Goal: Information Seeking & Learning: Learn about a topic

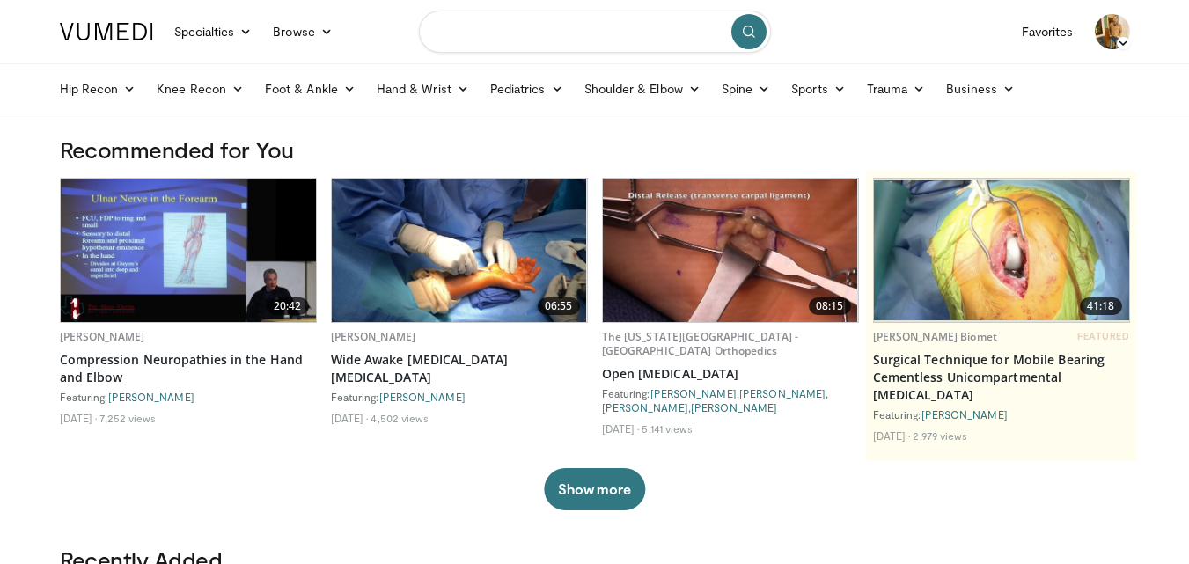
click at [527, 35] on input "Search topics, interventions" at bounding box center [595, 32] width 352 height 42
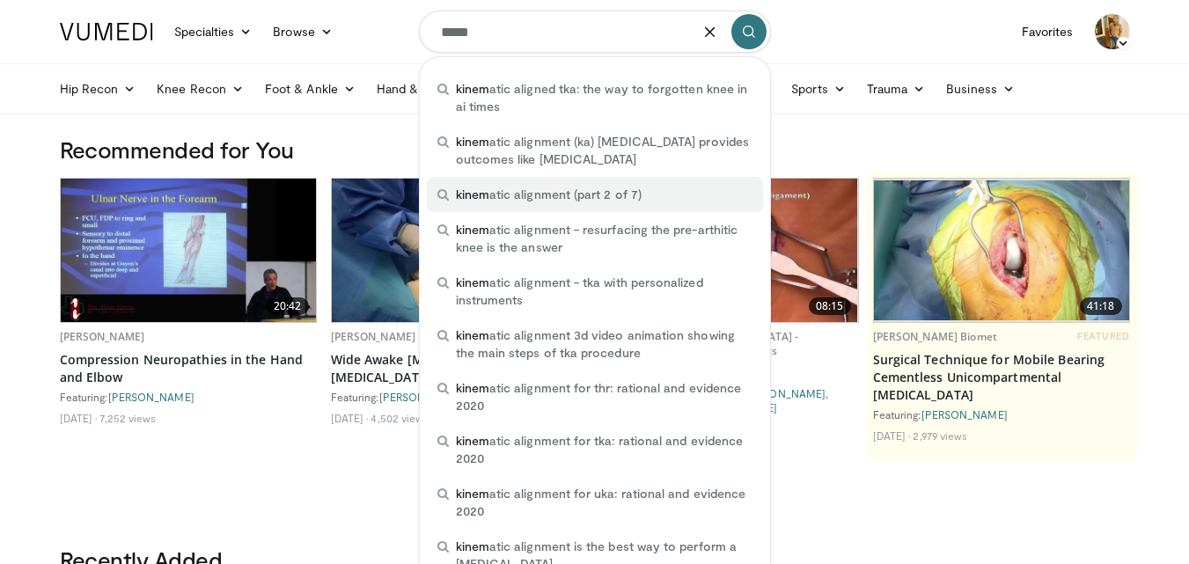
click at [545, 189] on span "kinem atic alignment (part 2 of 7)" at bounding box center [549, 195] width 186 height 18
type input "**********"
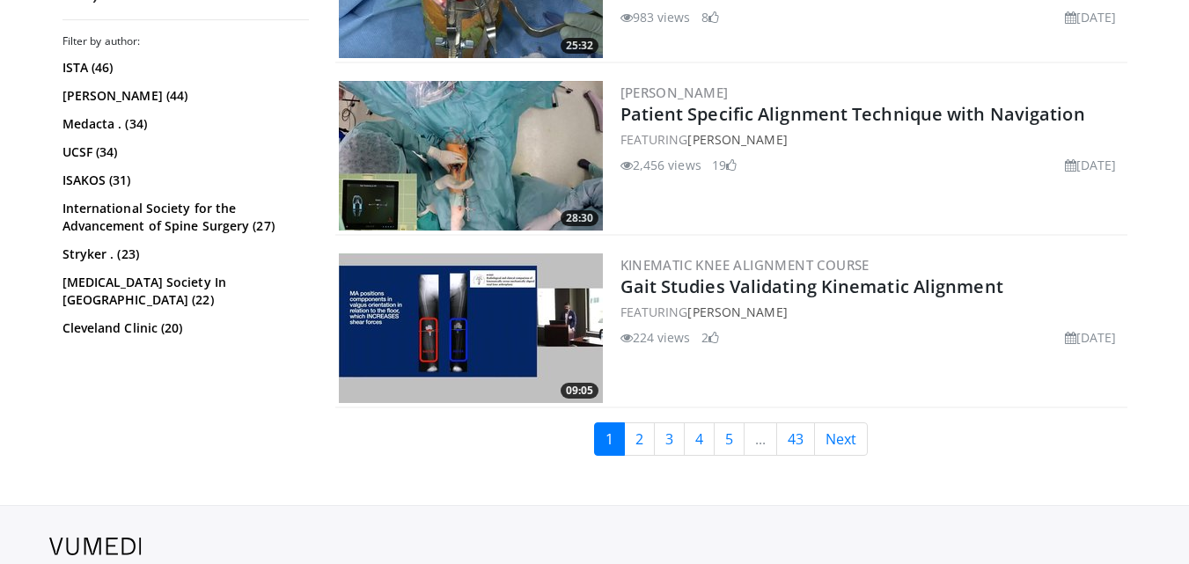
scroll to position [3922, 0]
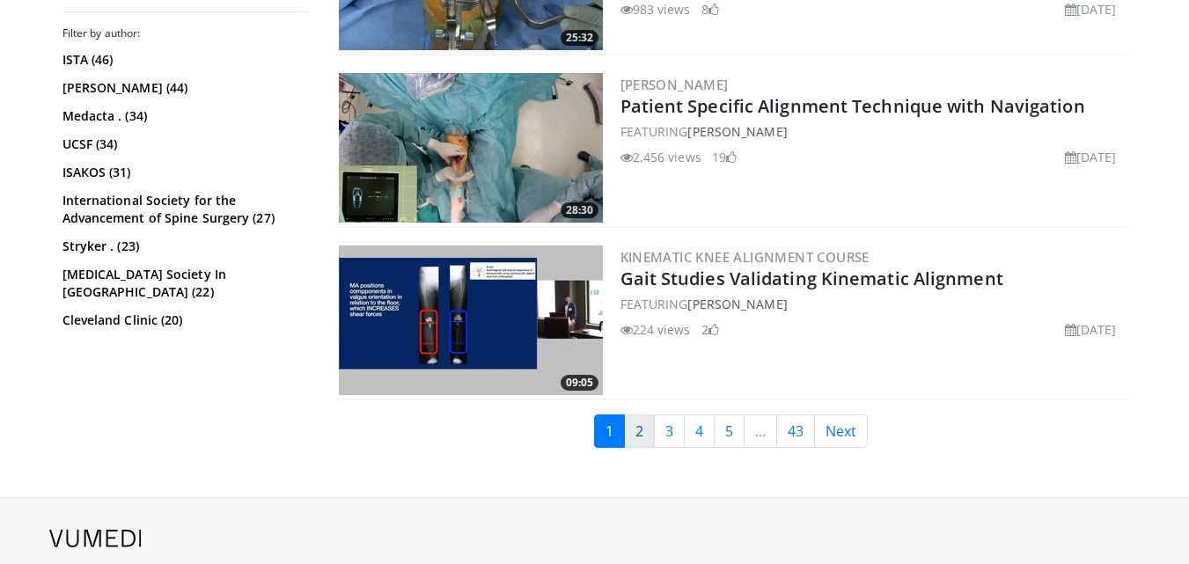
click at [637, 426] on link "2" at bounding box center [639, 431] width 31 height 33
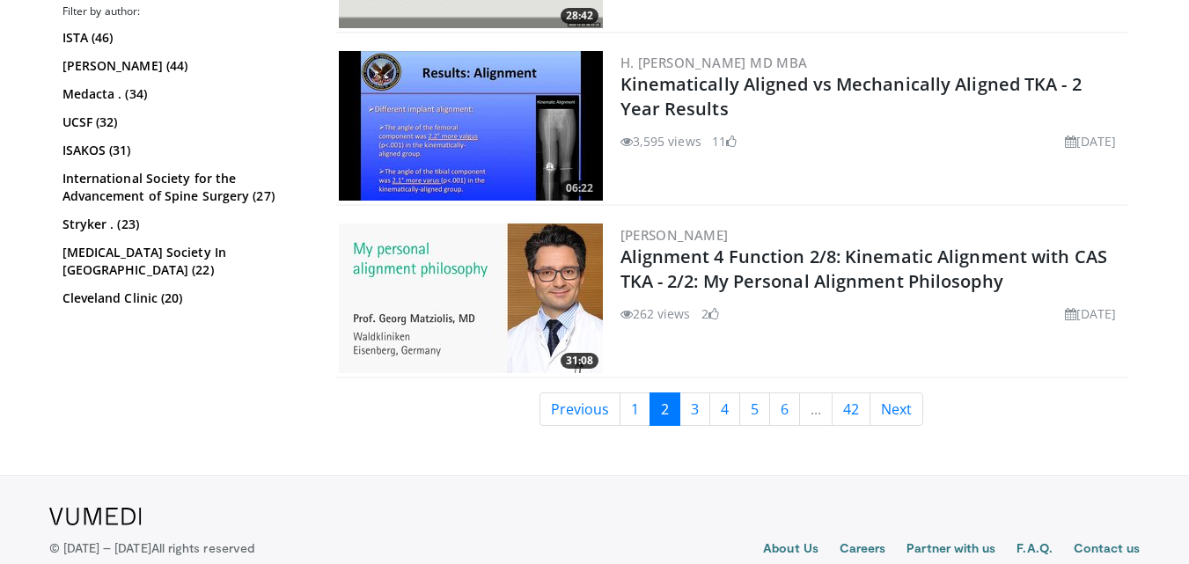
scroll to position [3979, 0]
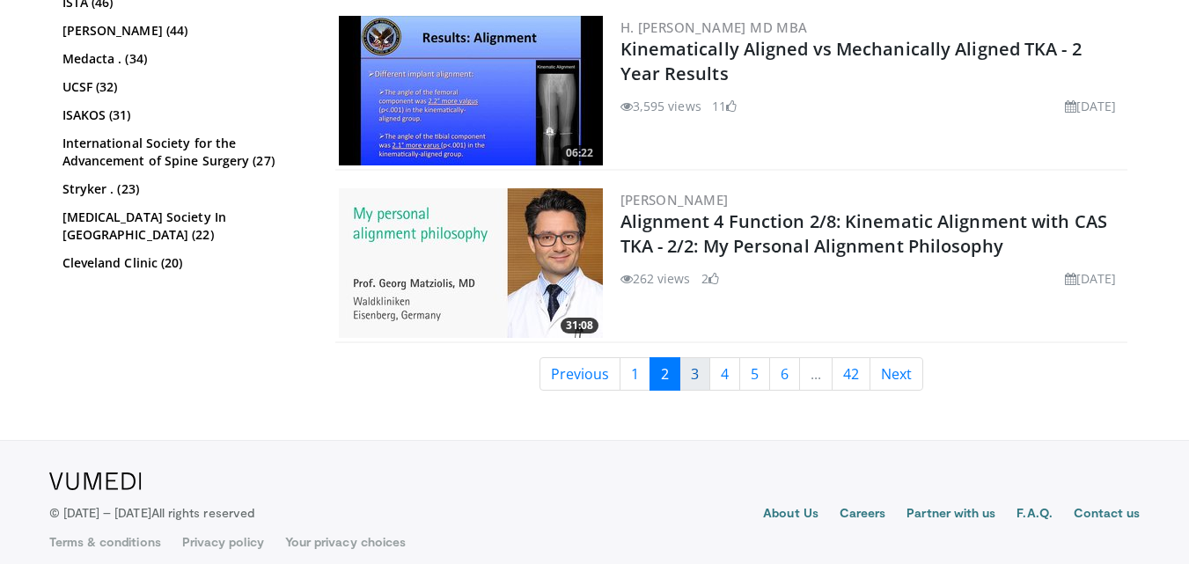
click at [688, 378] on link "3" at bounding box center [695, 373] width 31 height 33
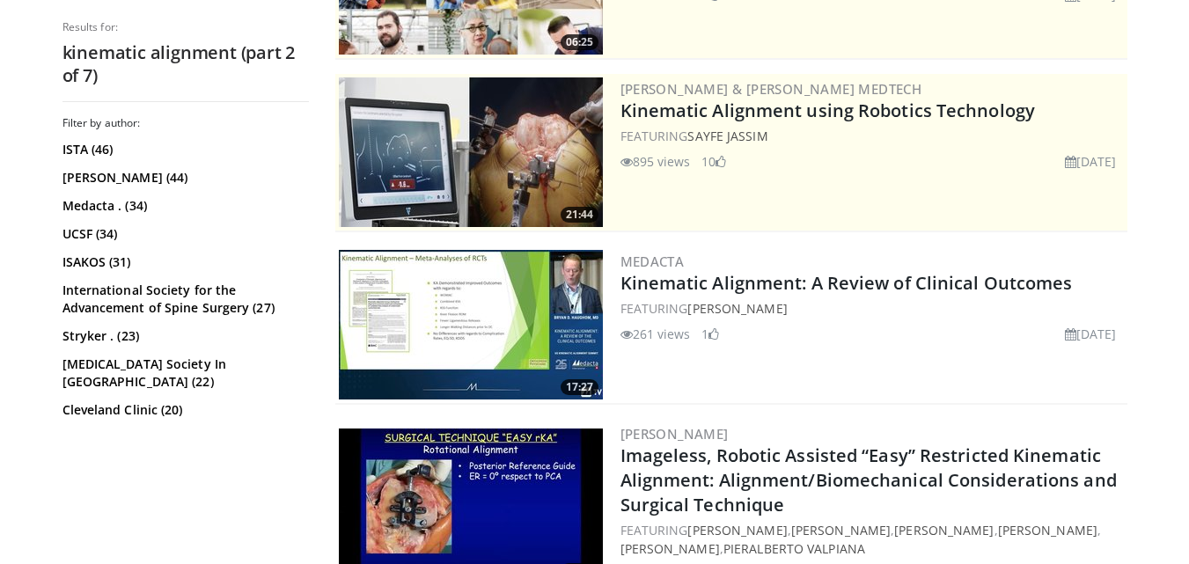
scroll to position [622, 0]
